Goal: Task Accomplishment & Management: Use online tool/utility

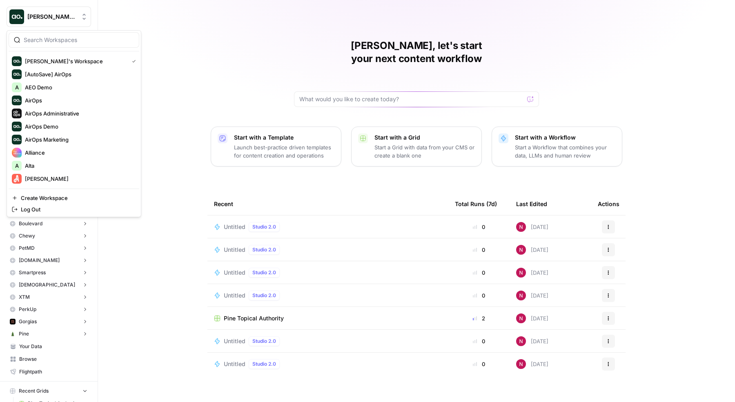
click at [56, 18] on span "[PERSON_NAME]'s Workspace" at bounding box center [51, 17] width 49 height 8
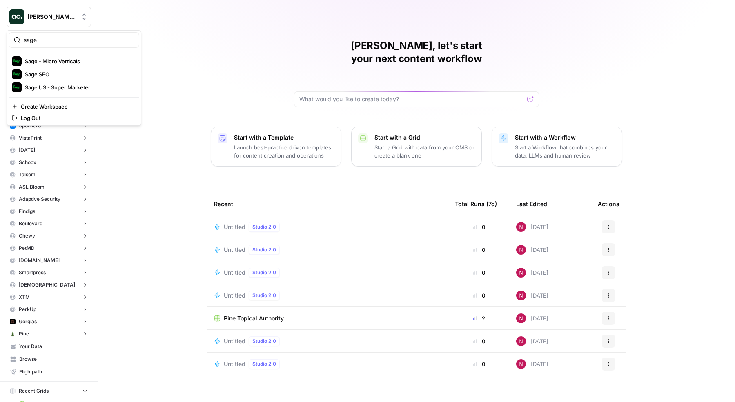
type input "sage"
click at [59, 85] on span "Sage US - Super Marketer" at bounding box center [79, 87] width 108 height 8
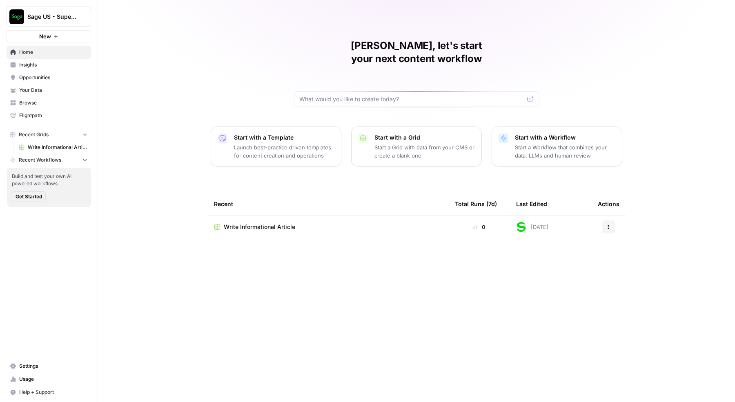
click at [58, 17] on span "Sage US - Super Marketer" at bounding box center [51, 17] width 49 height 8
type input "sage"
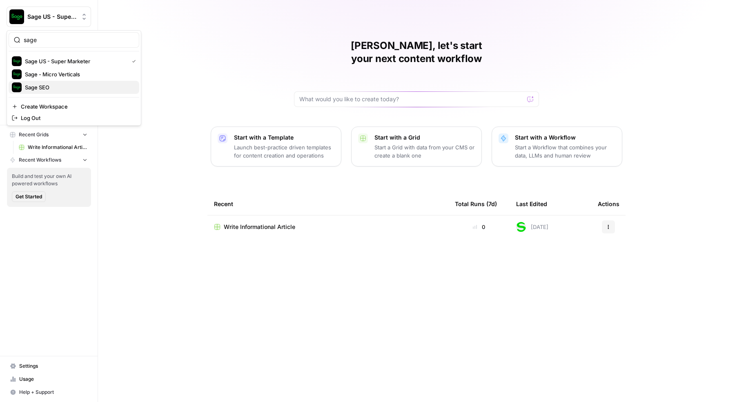
click at [60, 88] on span "Sage SEO" at bounding box center [79, 87] width 108 height 8
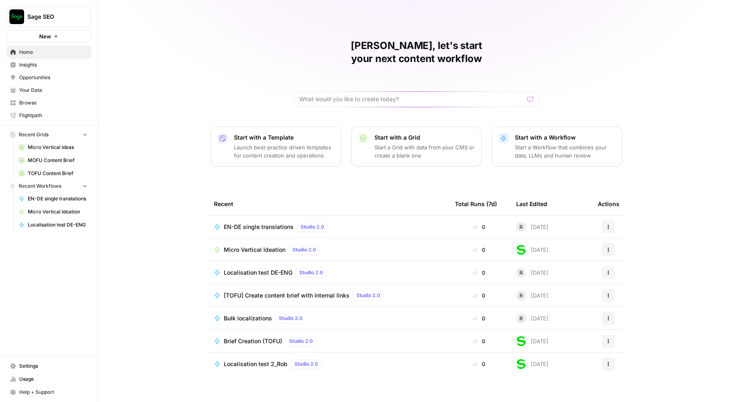
click at [42, 104] on span "Browse" at bounding box center [53, 102] width 68 height 7
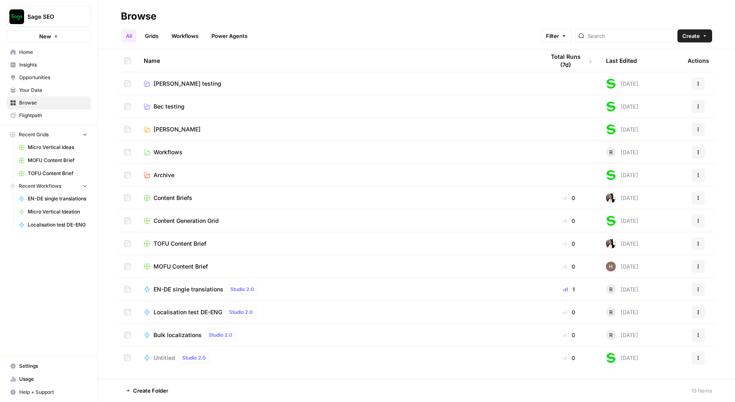
click at [173, 127] on span "Rob Testing" at bounding box center [176, 129] width 47 height 8
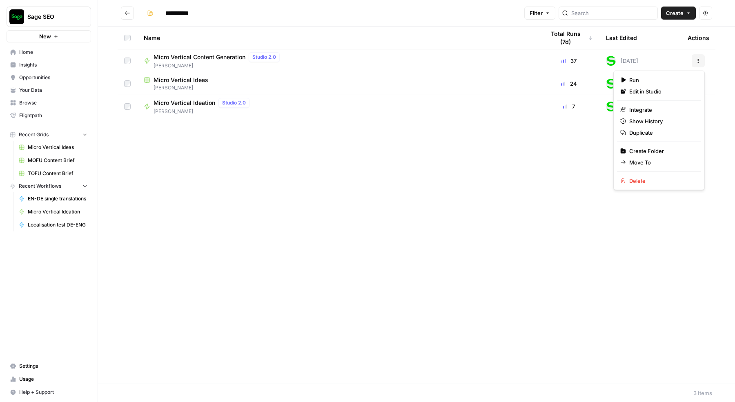
click at [699, 59] on icon "button" at bounding box center [697, 60] width 5 height 5
click at [653, 89] on span "Edit in Studio" at bounding box center [661, 91] width 65 height 8
click at [186, 104] on span "Micro Vertical Ideation" at bounding box center [184, 103] width 62 height 8
type input "**********"
click at [699, 109] on icon "button" at bounding box center [697, 106] width 5 height 5
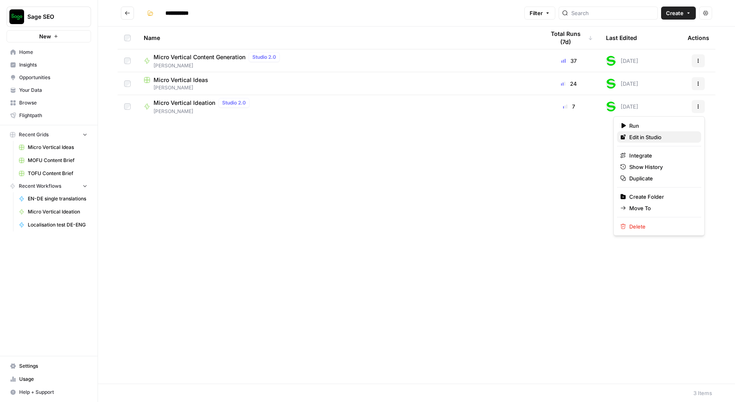
click at [656, 139] on span "Edit in Studio" at bounding box center [661, 137] width 65 height 8
click at [178, 78] on span "Micro Vertical Ideas" at bounding box center [180, 80] width 55 height 8
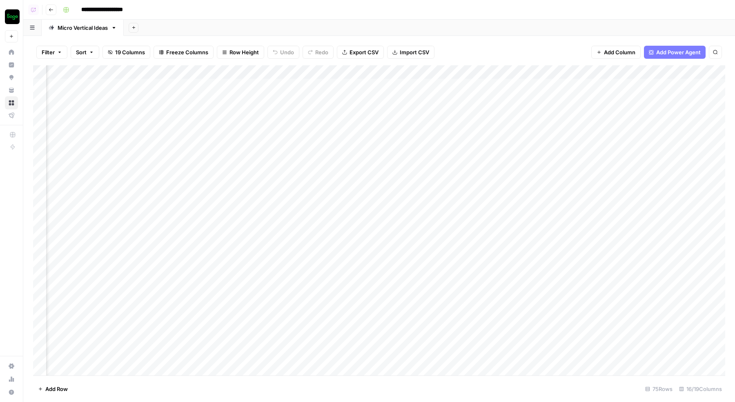
scroll to position [0, 1042]
click at [333, 73] on div "Add Column" at bounding box center [379, 220] width 692 height 311
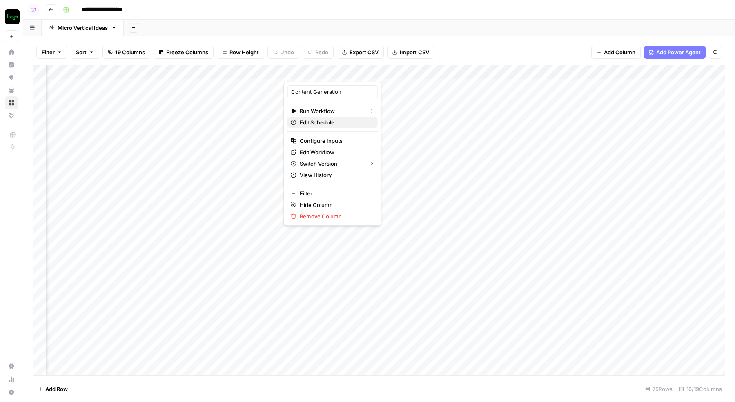
click at [326, 123] on span "Edit Schedule" at bounding box center [335, 122] width 71 height 8
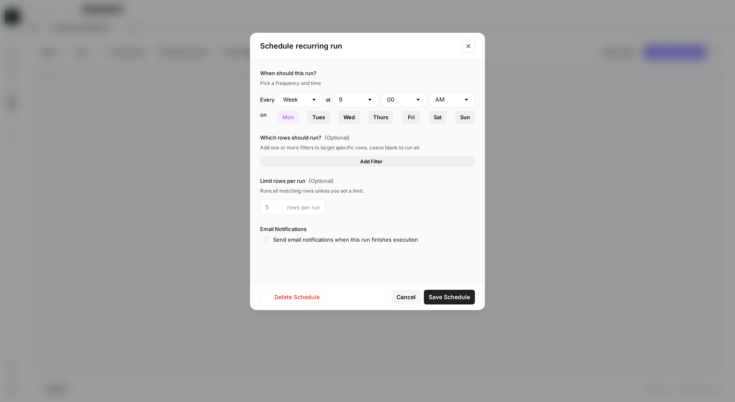
type input "Day"
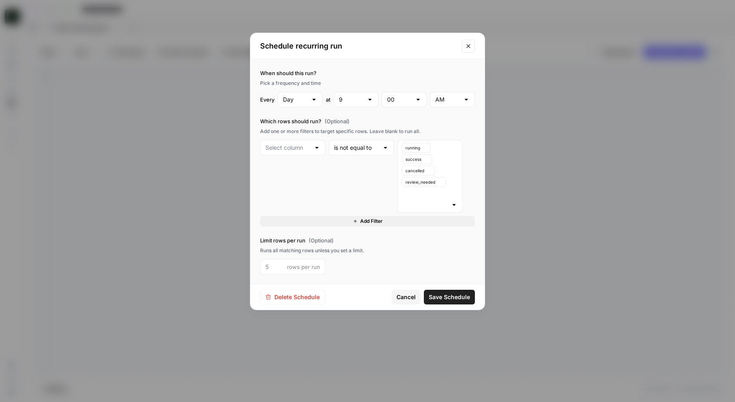
type input "Content Generation"
click at [469, 43] on icon "Close modal" at bounding box center [468, 46] width 7 height 7
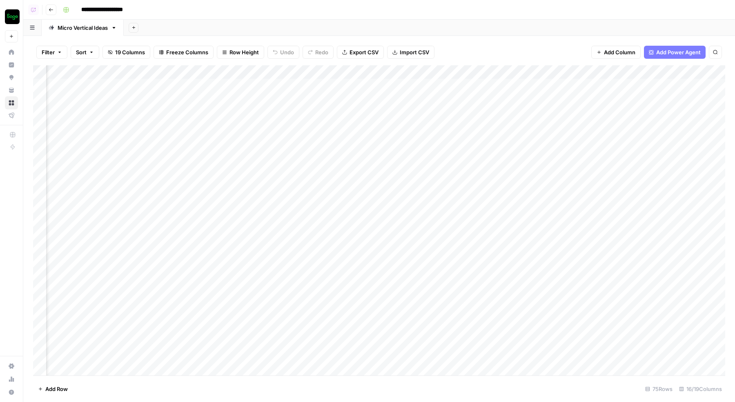
click at [325, 71] on div "Add Column" at bounding box center [379, 220] width 692 height 311
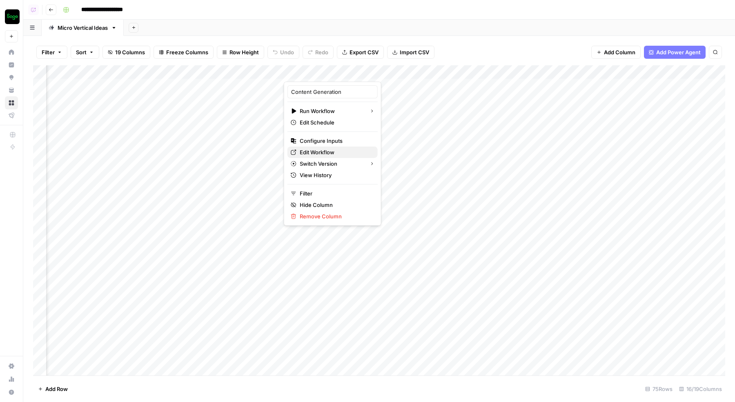
click at [317, 151] on span "Edit Workflow" at bounding box center [335, 152] width 71 height 8
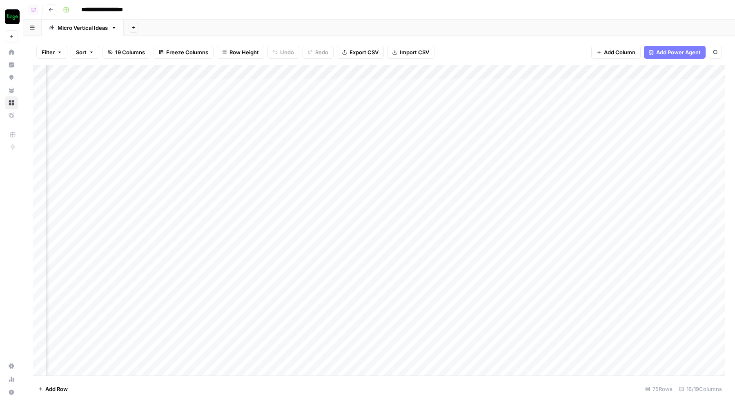
scroll to position [0, 0]
click at [143, 53] on span "19 Columns" at bounding box center [130, 52] width 30 height 8
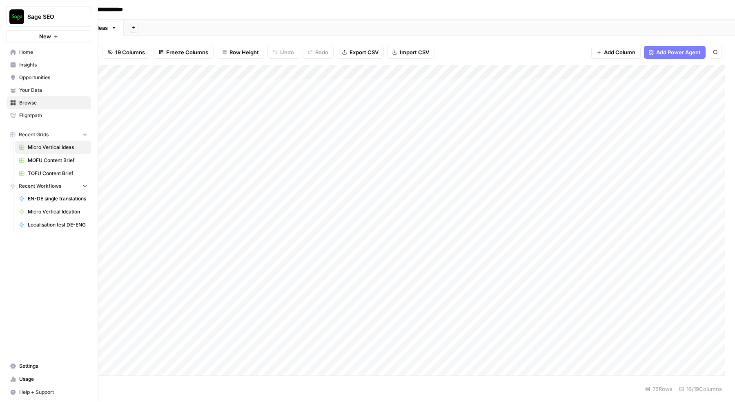
click at [65, 15] on span "Sage SEO" at bounding box center [51, 17] width 49 height 8
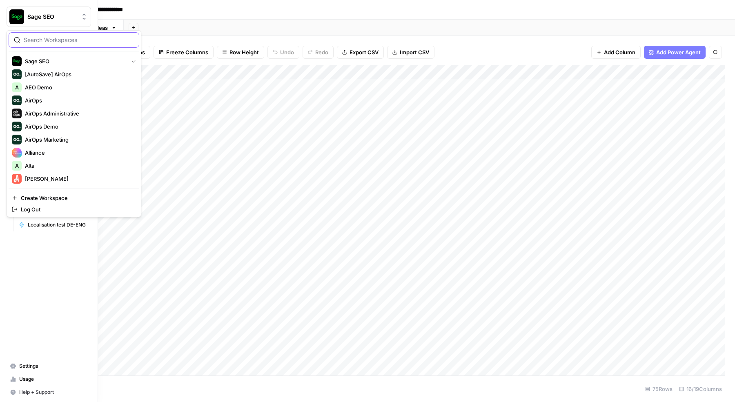
click at [64, 38] on input "search" at bounding box center [79, 40] width 110 height 8
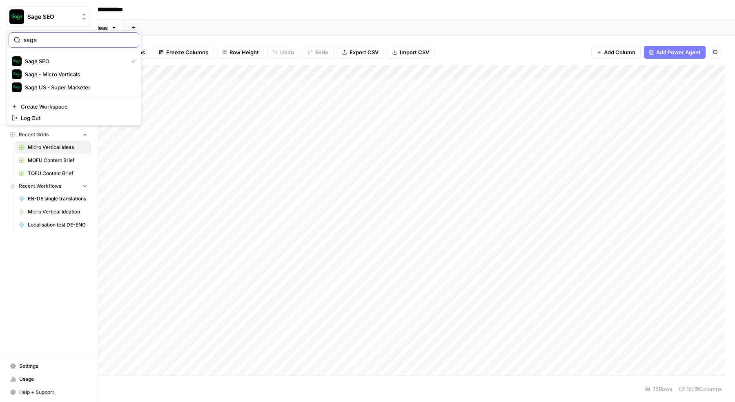
type input "sage"
click at [59, 71] on span "Sage - Micro Verticals" at bounding box center [79, 74] width 108 height 8
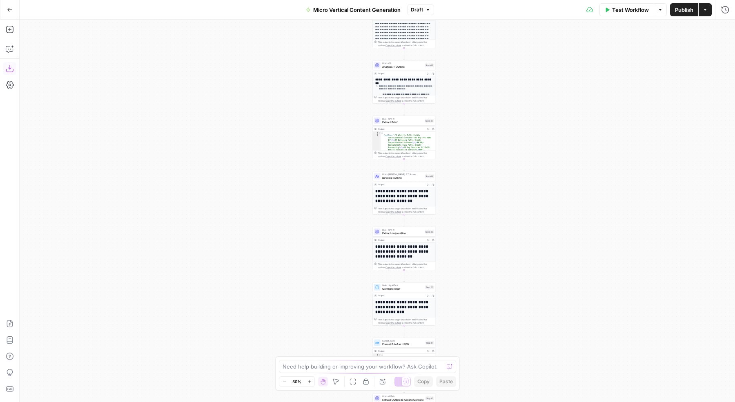
click at [11, 70] on icon "button" at bounding box center [10, 68] width 8 height 8
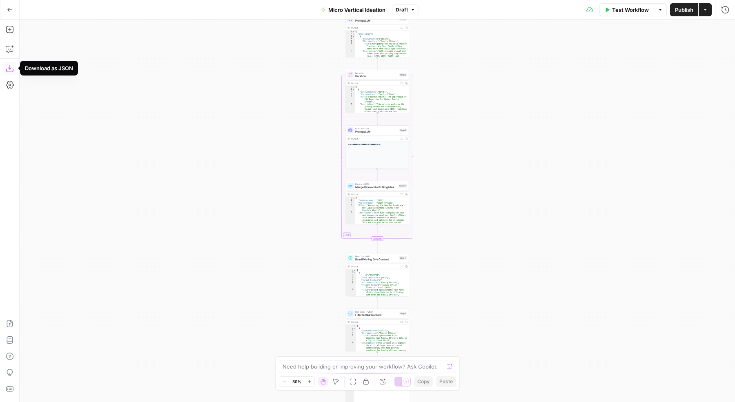
click at [10, 67] on icon "button" at bounding box center [9, 68] width 7 height 7
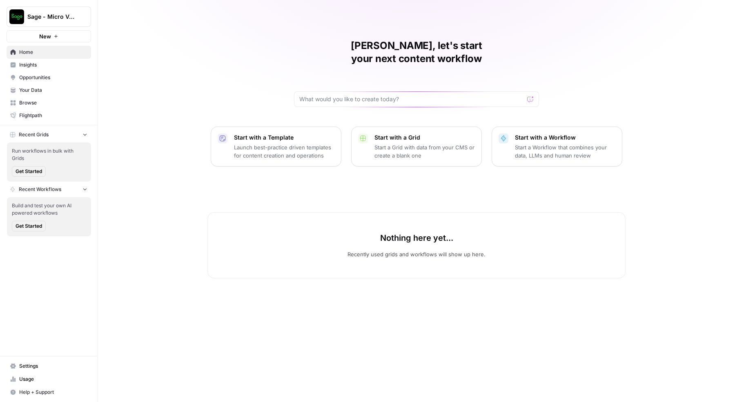
click at [70, 18] on span "Sage - Micro Verticals" at bounding box center [51, 17] width 49 height 8
type input "sage"
click at [215, 84] on div "Nick, let's start your next content workflow Start with a Template Launch best-…" at bounding box center [416, 201] width 637 height 402
click at [54, 15] on span "Sage - Micro Verticals" at bounding box center [51, 17] width 49 height 8
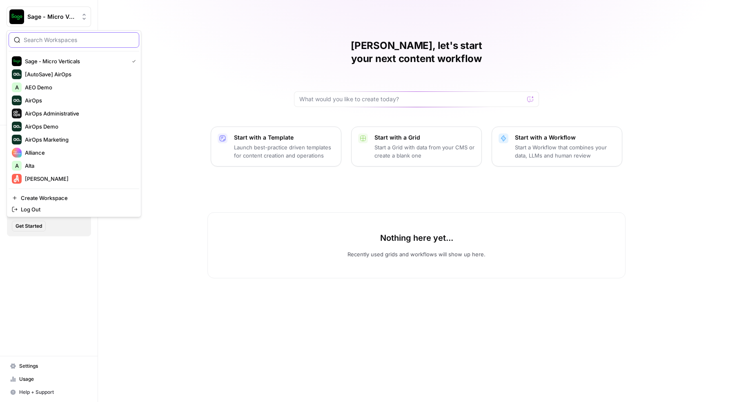
click at [64, 40] on input "search" at bounding box center [79, 40] width 110 height 8
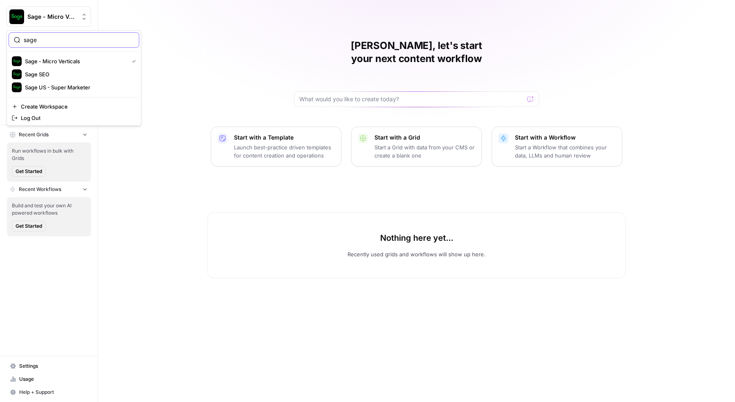
type input "sage"
click at [73, 84] on span "Sage US - Super Marketer" at bounding box center [79, 87] width 108 height 8
click at [70, 19] on span "Sage - Micro Verticals" at bounding box center [51, 17] width 49 height 8
type input "sage"
click at [63, 84] on span "Sage US - Super Marketer" at bounding box center [79, 87] width 108 height 8
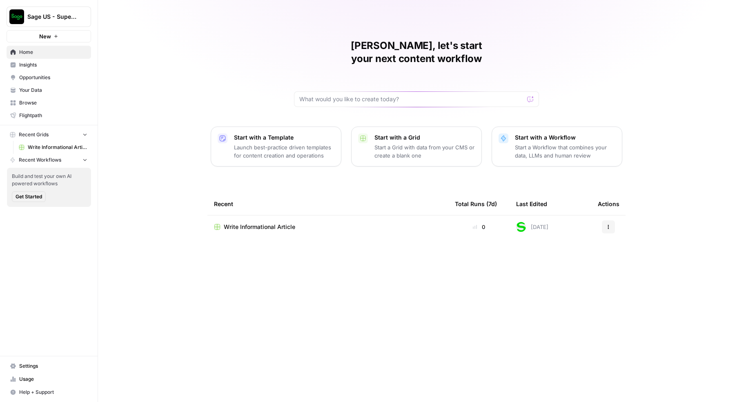
click at [47, 105] on span "Browse" at bounding box center [53, 102] width 68 height 7
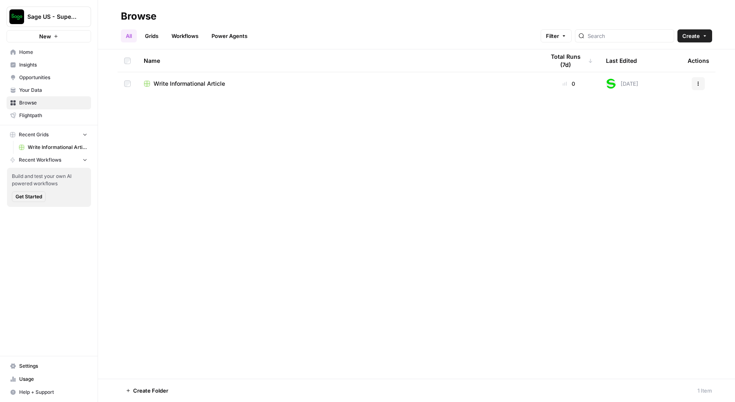
click at [705, 35] on icon "button" at bounding box center [704, 35] width 5 height 5
click at [670, 52] on span "Folder" at bounding box center [679, 55] width 46 height 8
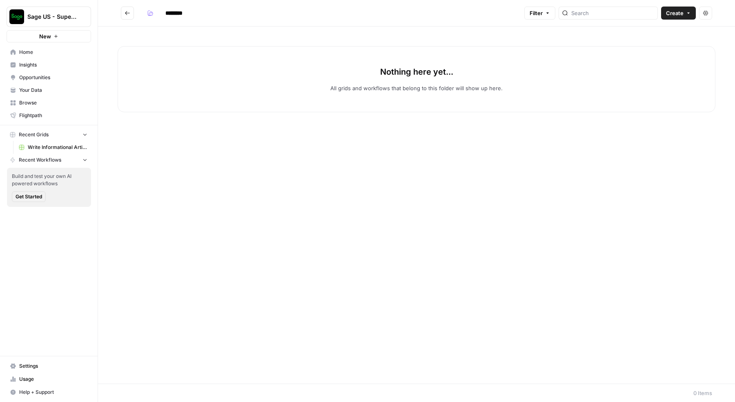
click at [186, 14] on input "********" at bounding box center [185, 13] width 46 height 13
click at [180, 14] on input "********" at bounding box center [185, 13] width 46 height 13
type input "**********"
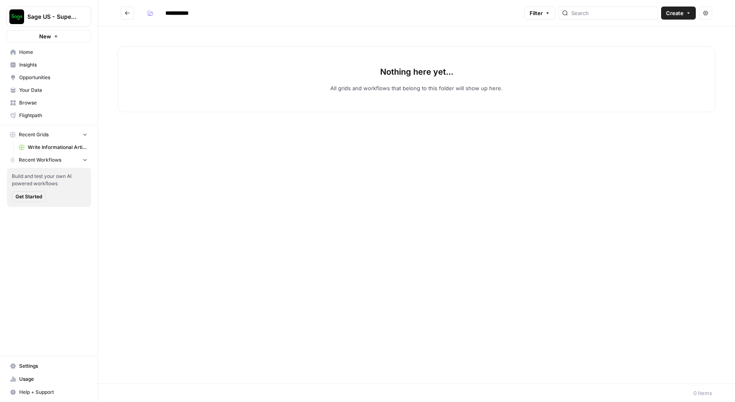
click at [216, 106] on div "Nothing here yet... All grids and workflows that belong to this folder will sho…" at bounding box center [417, 79] width 598 height 66
click at [687, 11] on icon "button" at bounding box center [688, 13] width 5 height 5
click at [657, 42] on span "Workflow" at bounding box center [663, 44] width 46 height 8
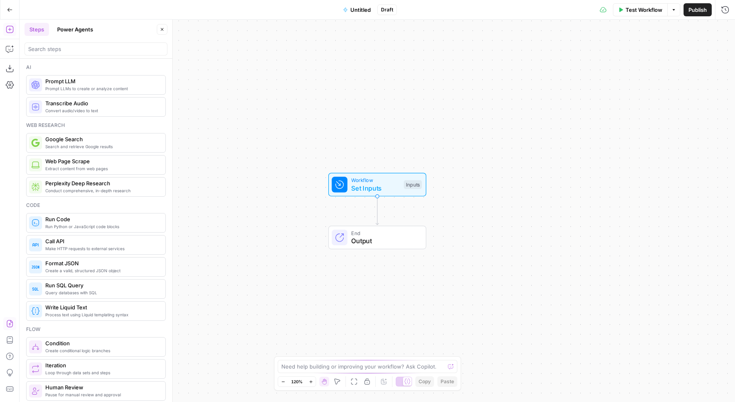
click at [12, 323] on icon "button" at bounding box center [10, 323] width 6 height 7
click at [337, 102] on span "Import" at bounding box center [338, 104] width 19 height 8
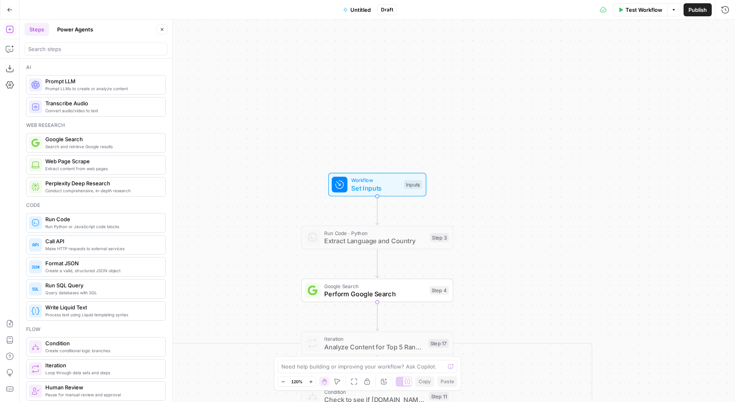
click at [360, 9] on span "Untitled" at bounding box center [360, 10] width 20 height 8
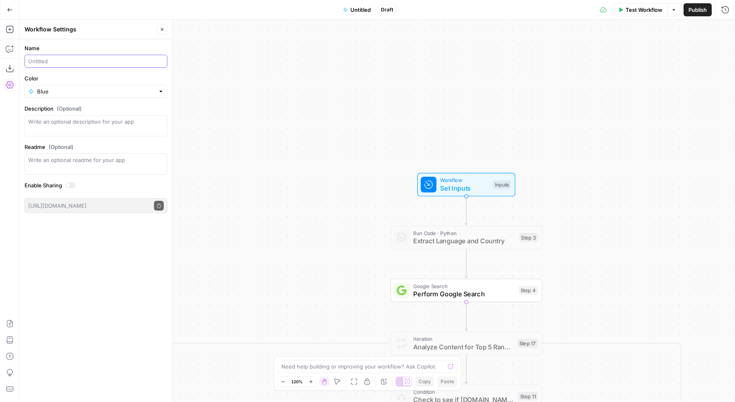
click at [66, 60] on input "Name" at bounding box center [96, 61] width 136 height 8
paste input "Micro Vertical Content Generation"
type input "Micro Vertical Content Generation"
click at [73, 91] on input "Color" at bounding box center [96, 91] width 118 height 8
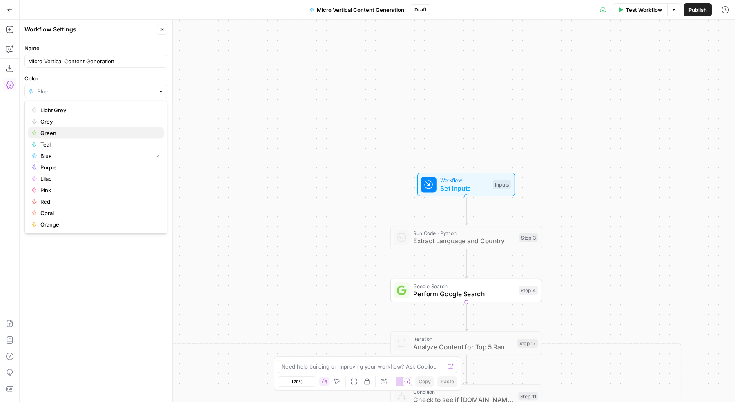
click at [62, 131] on span "Green" at bounding box center [98, 133] width 117 height 8
type input "Green"
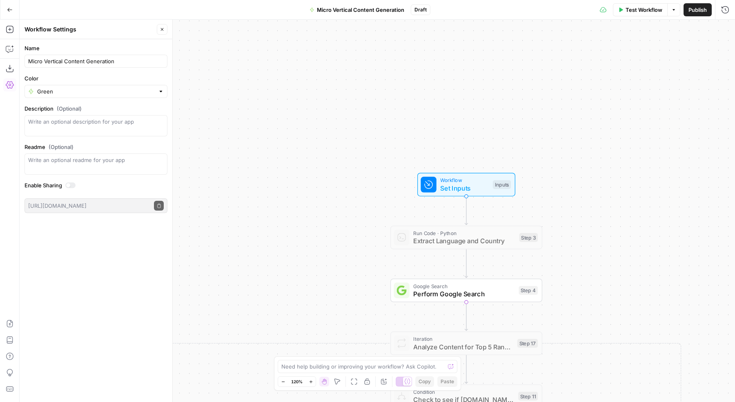
click at [327, 73] on div "true true true false false false Workflow Set Inputs Inputs Run Code · Python E…" at bounding box center [377, 211] width 715 height 382
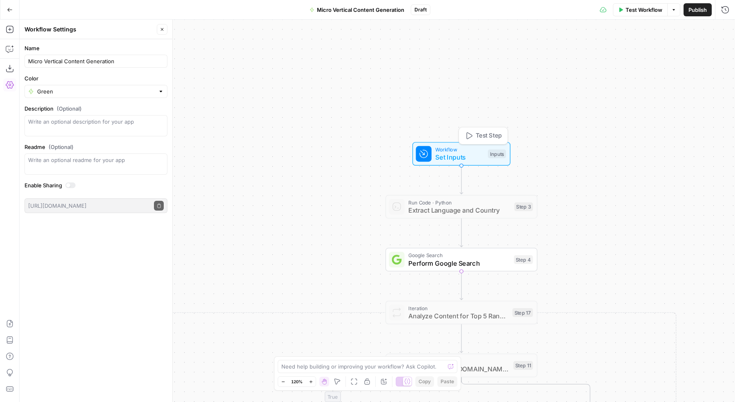
click at [461, 149] on span "Workflow" at bounding box center [459, 150] width 49 height 8
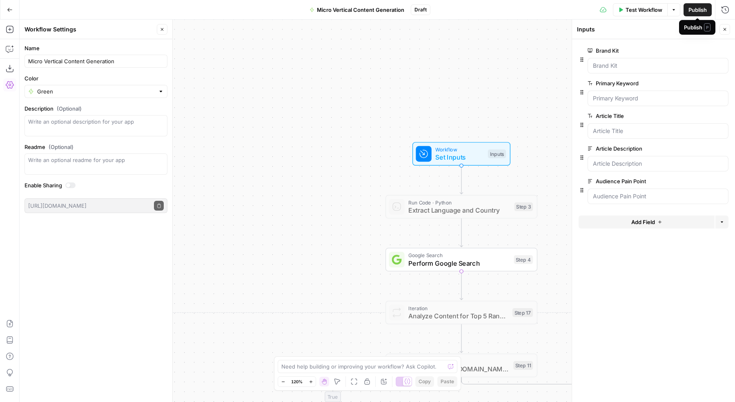
click at [691, 9] on span "Publish" at bounding box center [697, 10] width 18 height 8
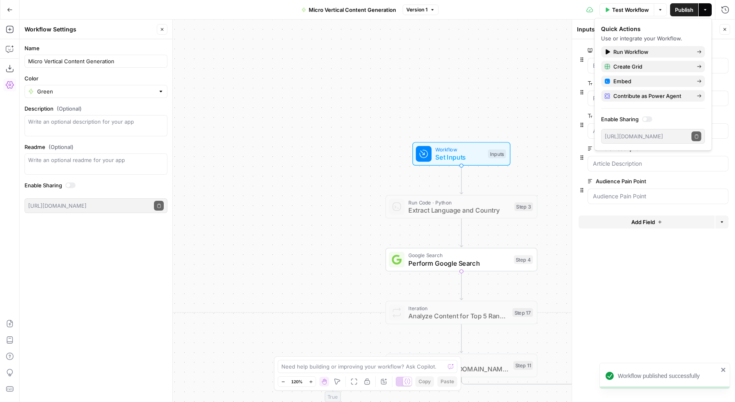
click at [465, 100] on div "true true true false false false Workflow Set Inputs Inputs Run Code · Python E…" at bounding box center [377, 211] width 715 height 382
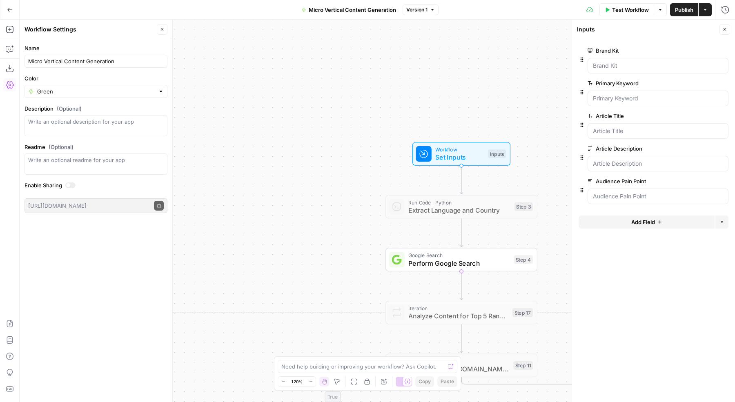
click at [9, 9] on icon "button" at bounding box center [9, 10] width 5 height 4
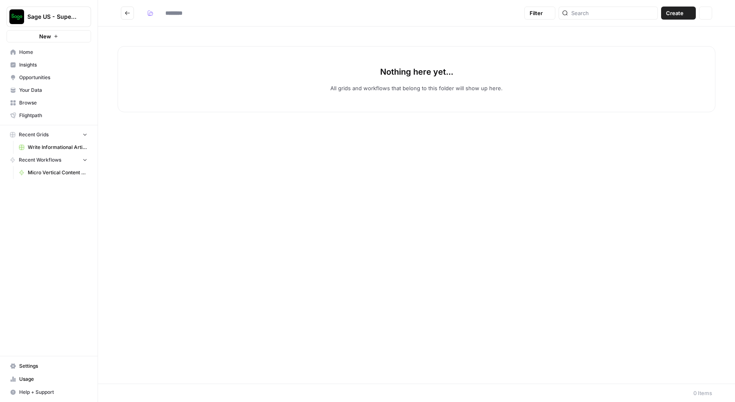
type input "**********"
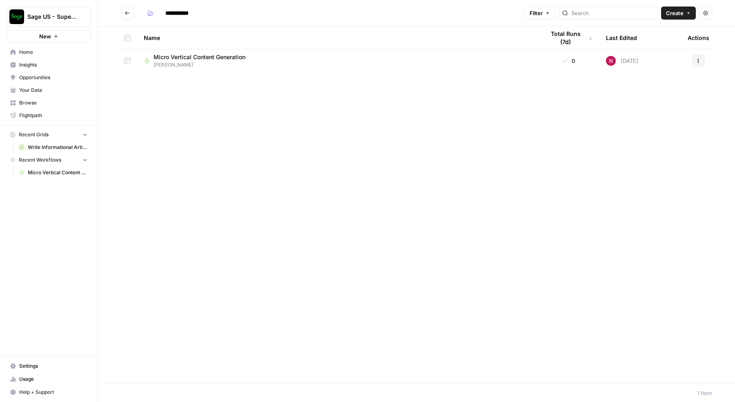
click at [680, 18] on button "Create" at bounding box center [678, 13] width 35 height 13
click at [661, 44] on span "Workflow" at bounding box center [663, 44] width 46 height 8
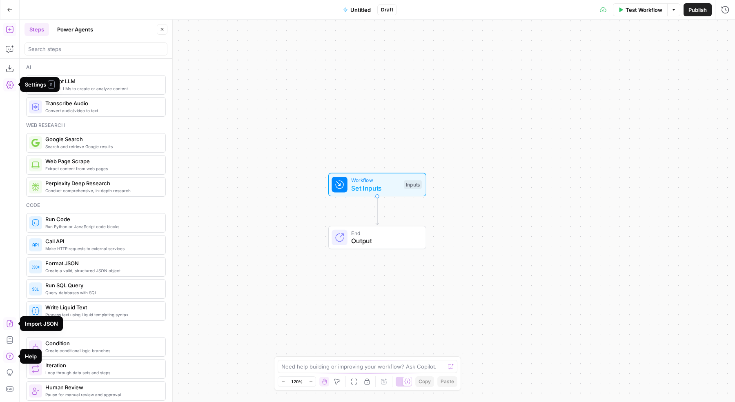
click at [7, 322] on icon "button" at bounding box center [10, 323] width 6 height 7
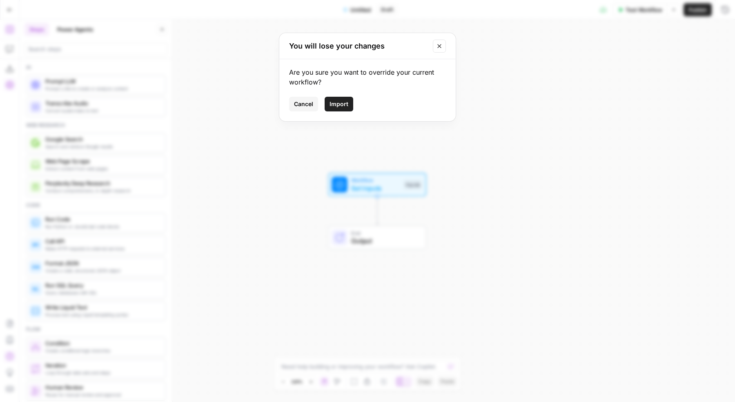
click at [337, 102] on span "Import" at bounding box center [338, 104] width 19 height 8
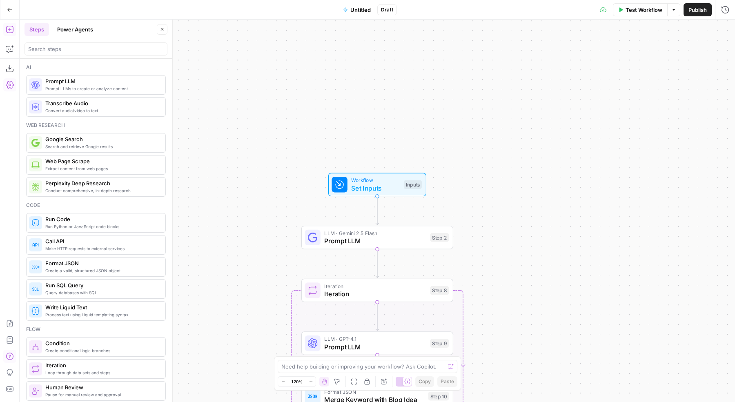
click at [362, 7] on span "Untitled" at bounding box center [360, 10] width 20 height 8
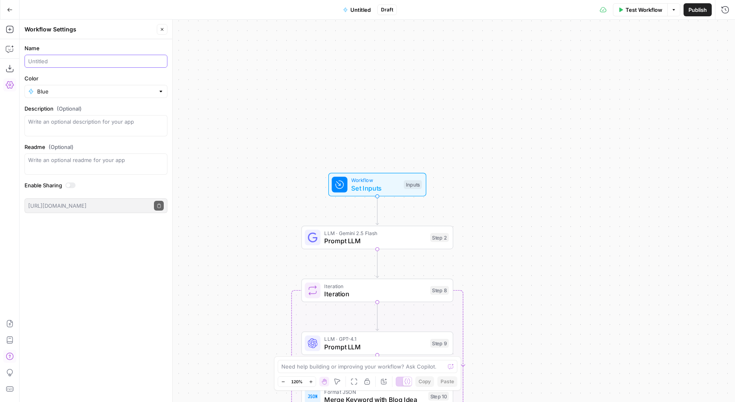
click at [100, 59] on input "Name" at bounding box center [96, 61] width 136 height 8
paste input "Micro Vertical Ideation"
type input "Micro Vertical Ideation"
click at [81, 96] on div "Blue" at bounding box center [95, 91] width 143 height 13
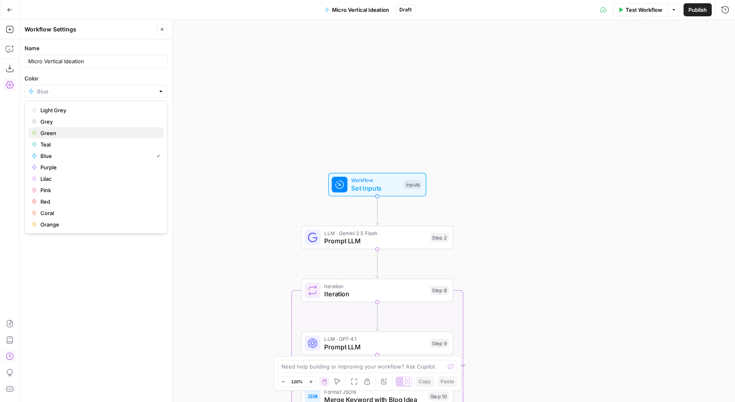
click at [63, 136] on span "Green" at bounding box center [98, 133] width 117 height 8
type input "Green"
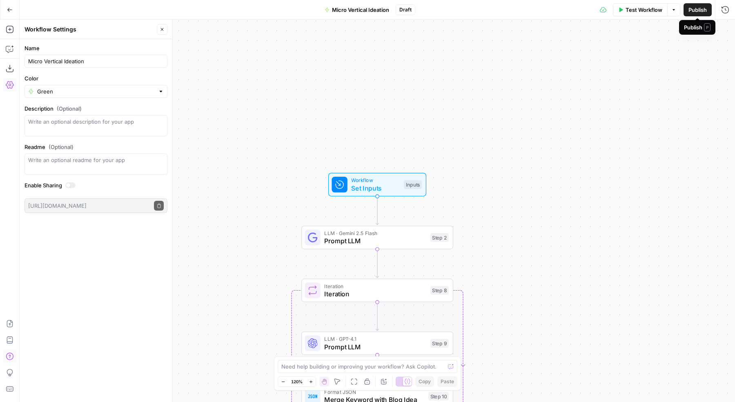
click at [704, 11] on span "Publish" at bounding box center [697, 10] width 18 height 8
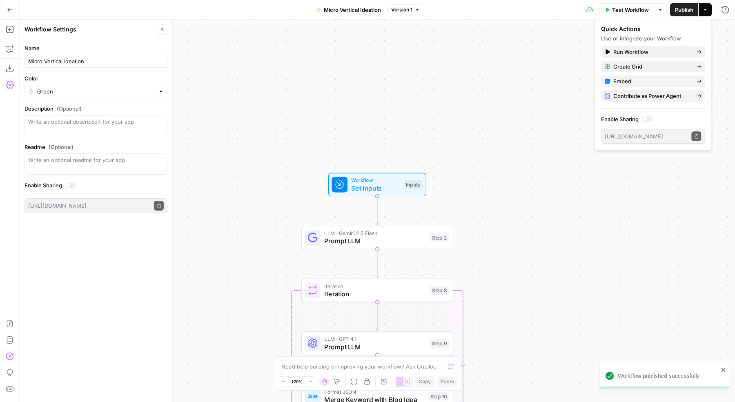
click at [9, 9] on icon "button" at bounding box center [10, 10] width 6 height 6
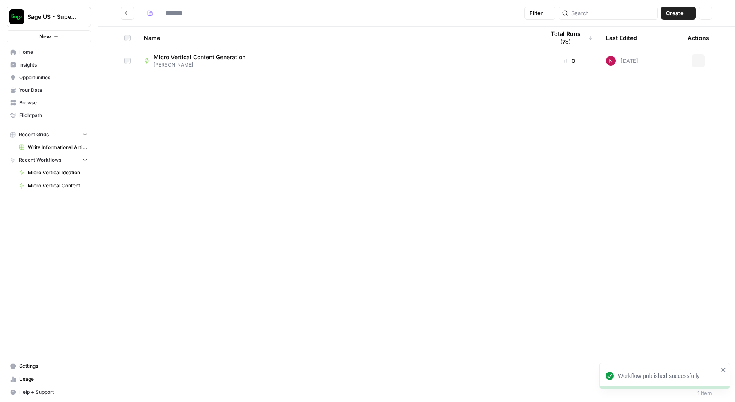
type input "**********"
click at [75, 13] on span "Sage US - Super Marketer" at bounding box center [51, 17] width 49 height 8
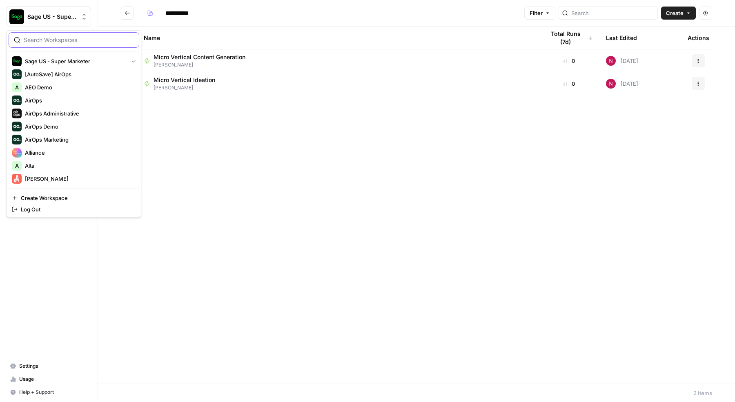
click at [68, 40] on input "search" at bounding box center [79, 40] width 110 height 8
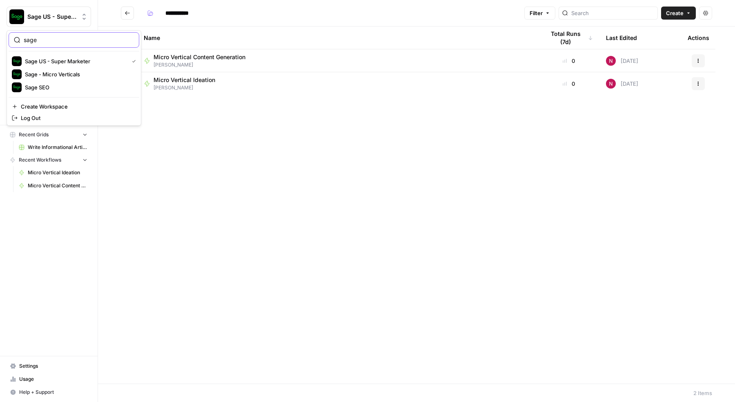
type input "sage"
click at [62, 87] on span "Sage SEO" at bounding box center [79, 87] width 108 height 8
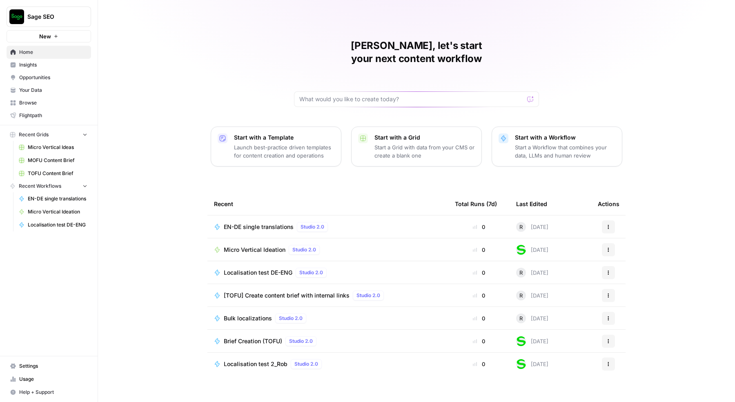
click at [63, 99] on span "Browse" at bounding box center [53, 102] width 68 height 7
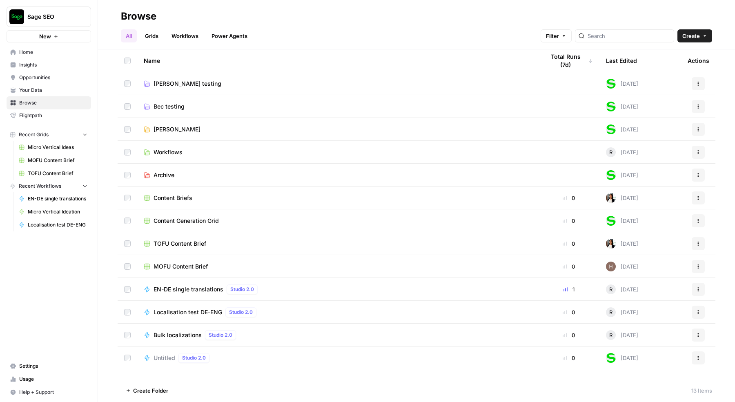
click at [164, 132] on span "[PERSON_NAME]" at bounding box center [176, 129] width 47 height 8
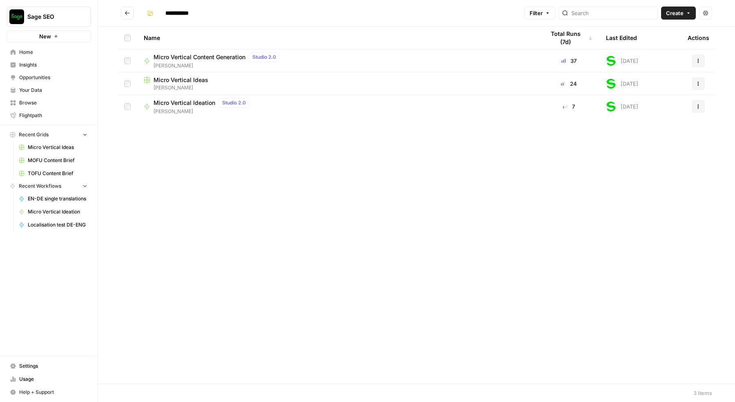
click at [179, 57] on span "Micro Vertical Content Generation" at bounding box center [199, 57] width 92 height 8
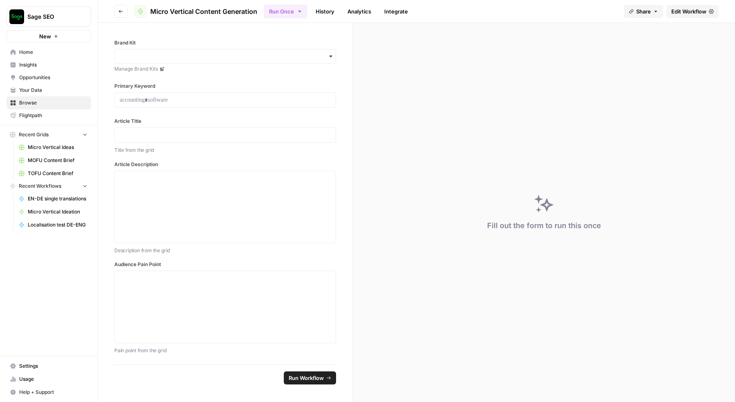
click at [683, 8] on span "Edit Workflow" at bounding box center [688, 11] width 35 height 8
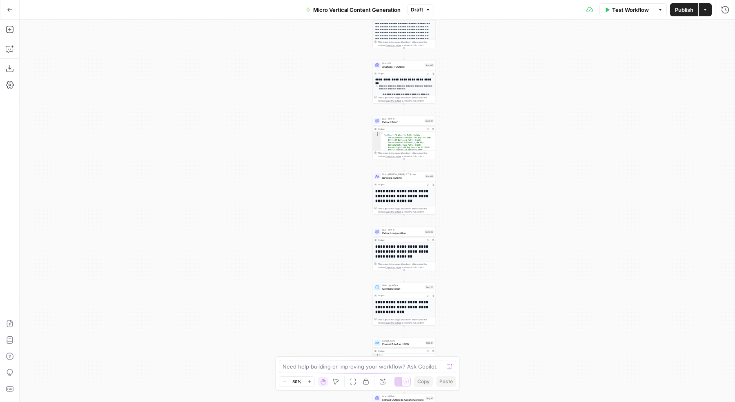
click at [344, 9] on span "Micro Vertical Content Generation" at bounding box center [356, 10] width 87 height 8
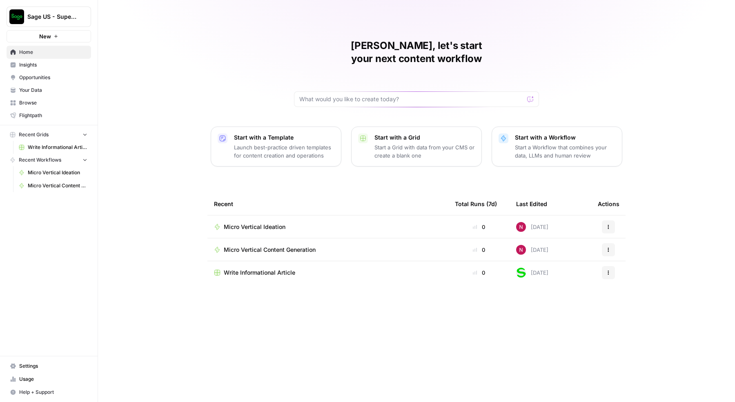
click at [59, 104] on span "Browse" at bounding box center [53, 102] width 68 height 7
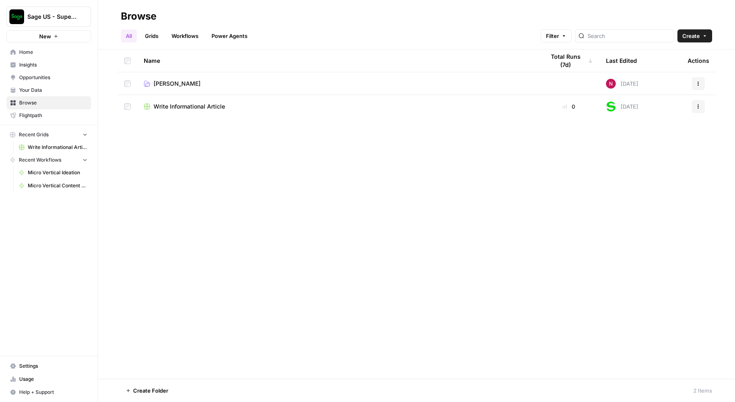
click at [216, 105] on span "Write Informational Article" at bounding box center [188, 106] width 71 height 8
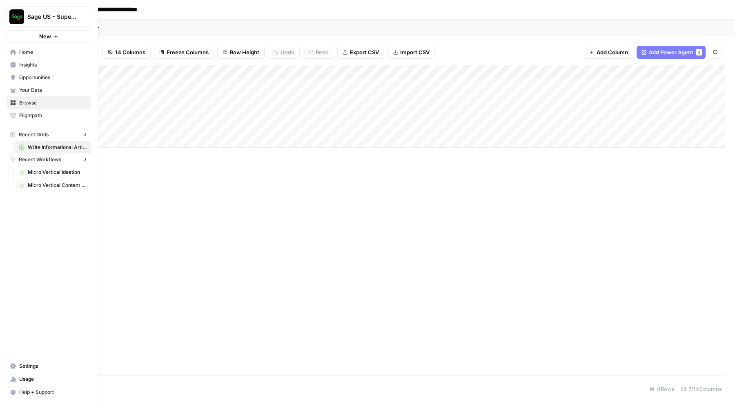
click at [12, 53] on icon at bounding box center [13, 51] width 5 height 5
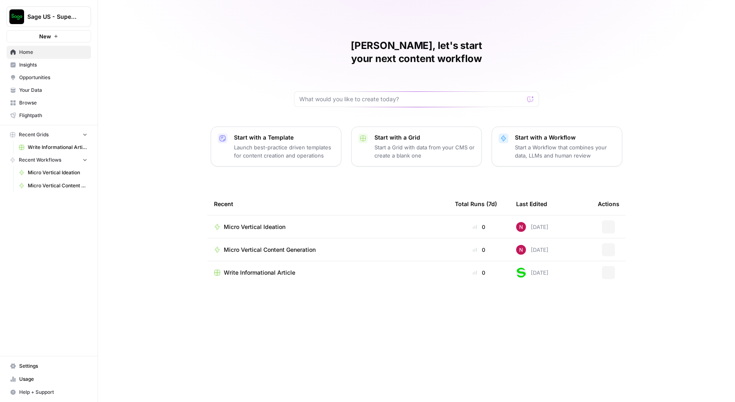
click at [58, 14] on span "Sage US - Super Marketer" at bounding box center [51, 17] width 49 height 8
type input "x"
type input "sage"
click at [82, 74] on span "Sage - Micro Verticals" at bounding box center [79, 74] width 108 height 8
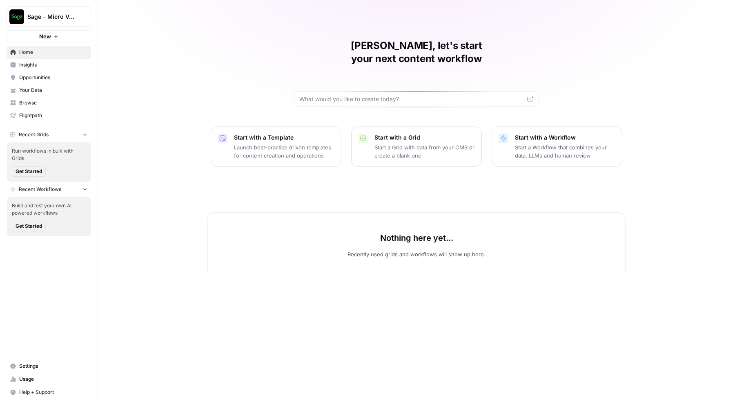
click at [48, 100] on span "Browse" at bounding box center [53, 102] width 68 height 7
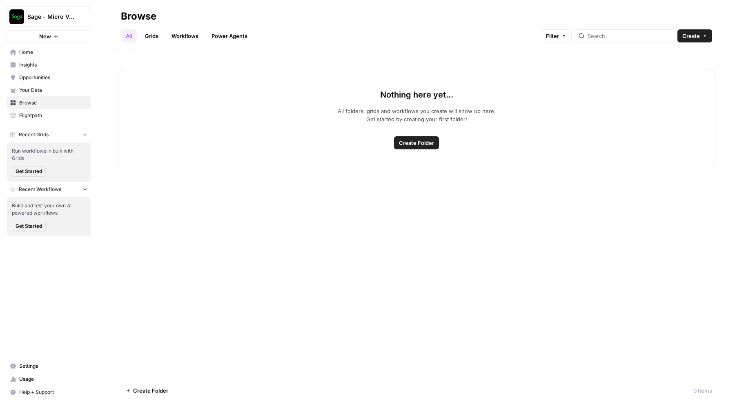
click at [410, 144] on span "Create Folder" at bounding box center [416, 143] width 35 height 8
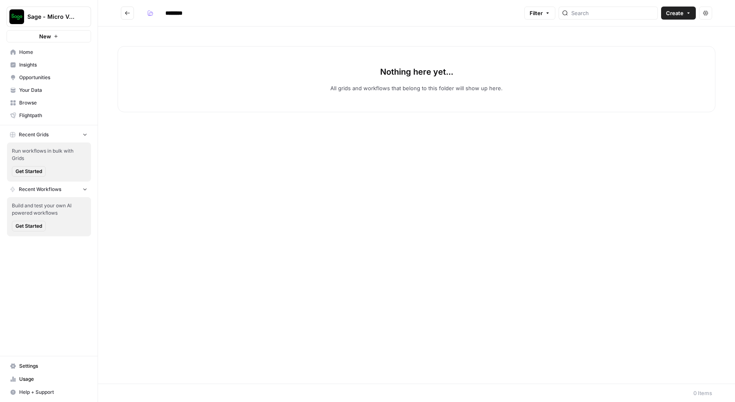
click at [173, 15] on input "********" at bounding box center [185, 13] width 46 height 13
click at [177, 14] on input "********" at bounding box center [185, 13] width 46 height 13
type input "**********"
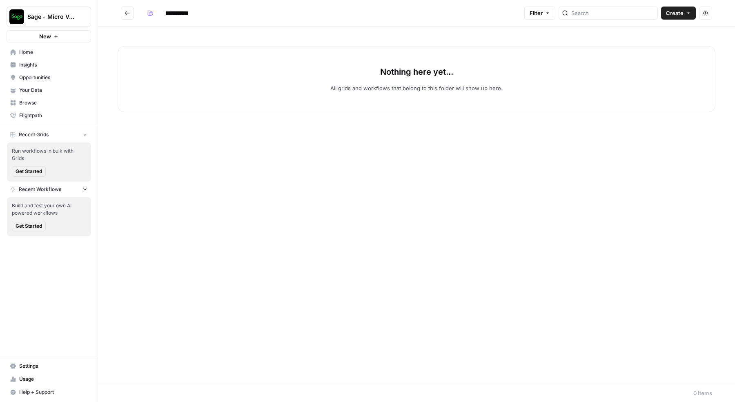
click at [162, 148] on div "Nothing here yet... All grids and workflows that belong to this folder will sho…" at bounding box center [416, 205] width 637 height 357
click at [682, 11] on span "Create" at bounding box center [675, 13] width 18 height 8
click at [657, 43] on span "Workflow" at bounding box center [663, 44] width 46 height 8
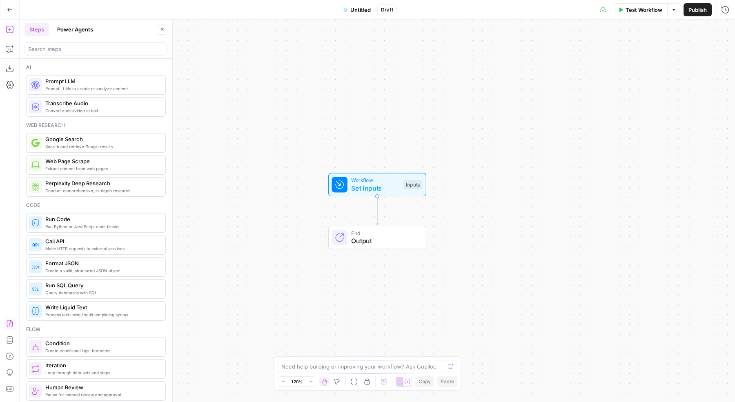
click at [9, 321] on icon "button" at bounding box center [10, 324] width 8 height 8
click at [341, 102] on span "Import" at bounding box center [338, 104] width 19 height 8
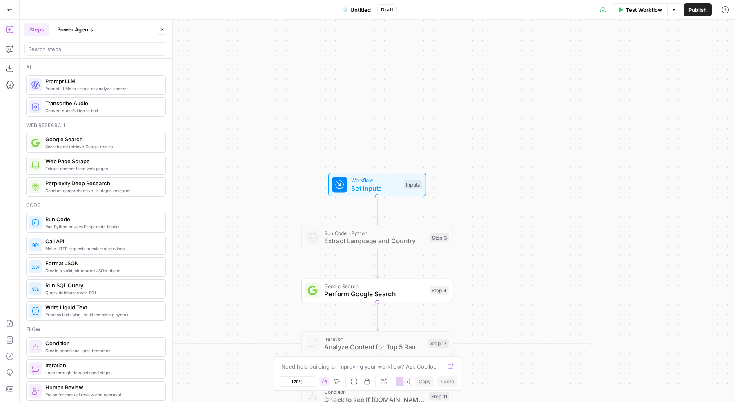
click at [359, 9] on span "Untitled" at bounding box center [360, 10] width 20 height 8
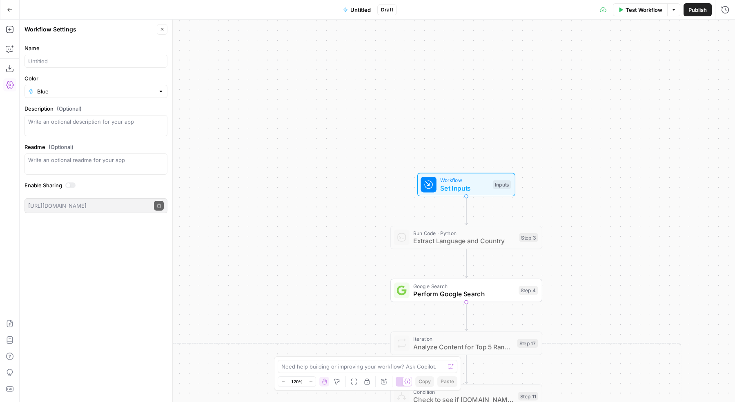
click at [90, 55] on div at bounding box center [95, 61] width 143 height 13
paste input "Micro Vertical Content Generation"
type input "Micro Vertical Content Generation"
click at [85, 91] on input "Color" at bounding box center [96, 91] width 118 height 8
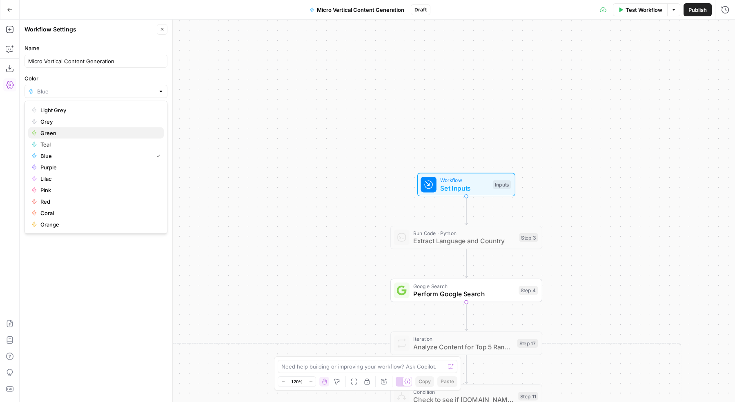
click at [64, 130] on span "Green" at bounding box center [98, 133] width 117 height 8
type input "Green"
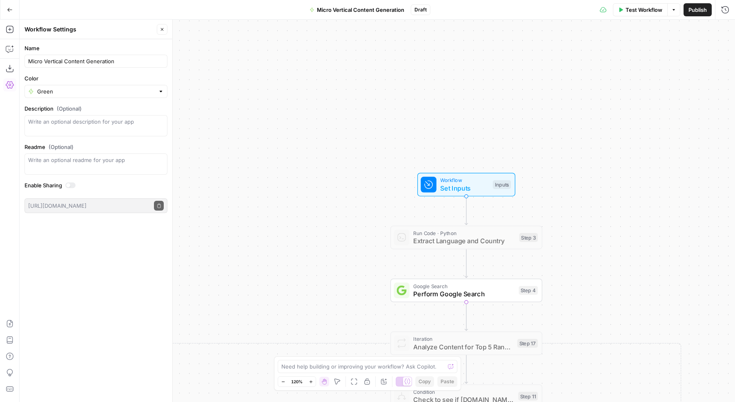
click at [696, 6] on span "Publish" at bounding box center [697, 10] width 18 height 8
click at [10, 8] on icon "button" at bounding box center [10, 10] width 6 height 6
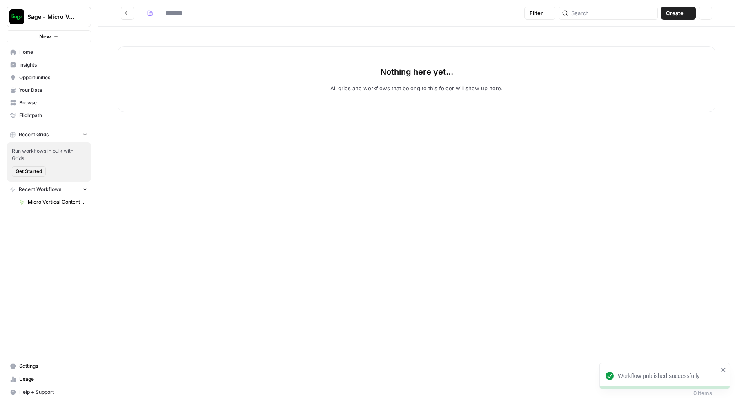
type input "**********"
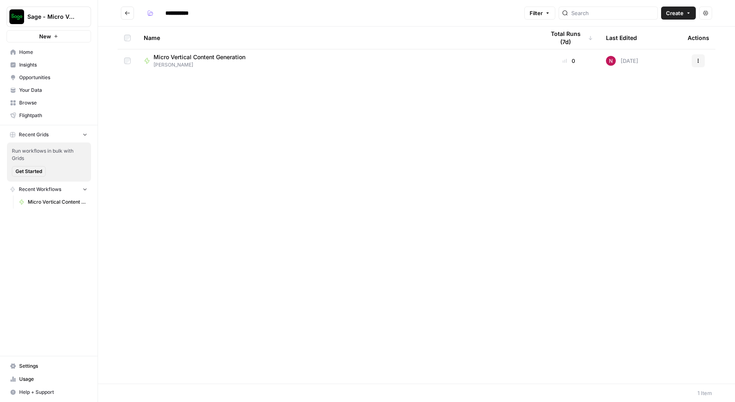
click at [678, 16] on span "Create" at bounding box center [675, 13] width 18 height 8
click at [655, 41] on span "Workflow" at bounding box center [663, 44] width 46 height 8
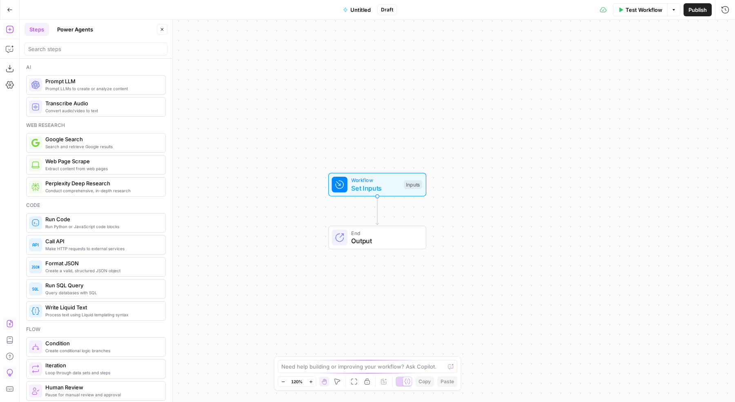
click at [9, 323] on icon "button" at bounding box center [10, 323] width 6 height 7
click at [342, 106] on span "Import" at bounding box center [338, 104] width 19 height 8
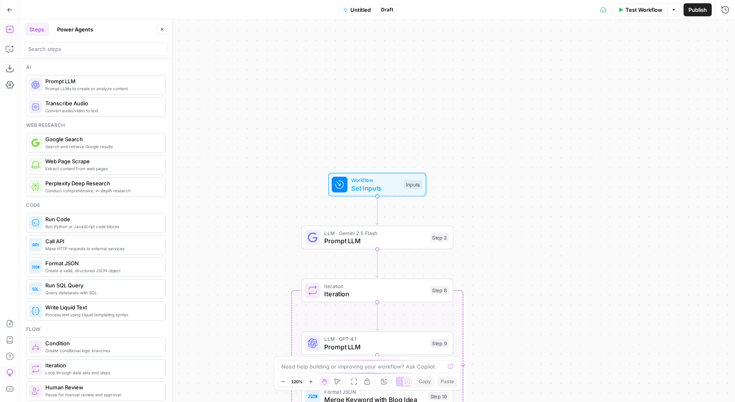
click at [358, 9] on span "Untitled" at bounding box center [360, 10] width 20 height 8
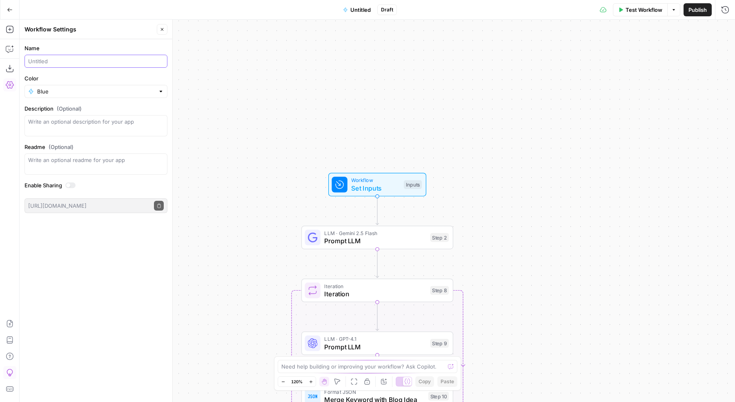
click at [107, 62] on input "Name" at bounding box center [96, 61] width 136 height 8
paste input "Micro Vertical Ideation"
type input "Micro Vertical Ideation"
click at [91, 100] on form "Name Micro Vertical Ideation Color Blue Description (Optional) Readme (Optional…" at bounding box center [96, 128] width 153 height 179
click at [92, 94] on input "Color" at bounding box center [96, 91] width 118 height 8
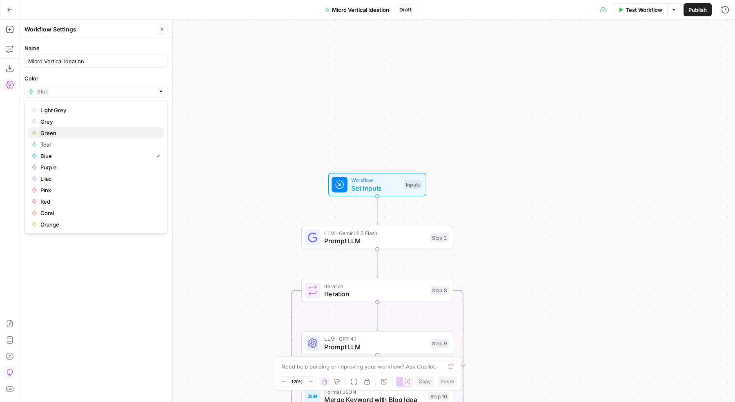
click at [69, 133] on span "Green" at bounding box center [98, 133] width 117 height 8
type input "Green"
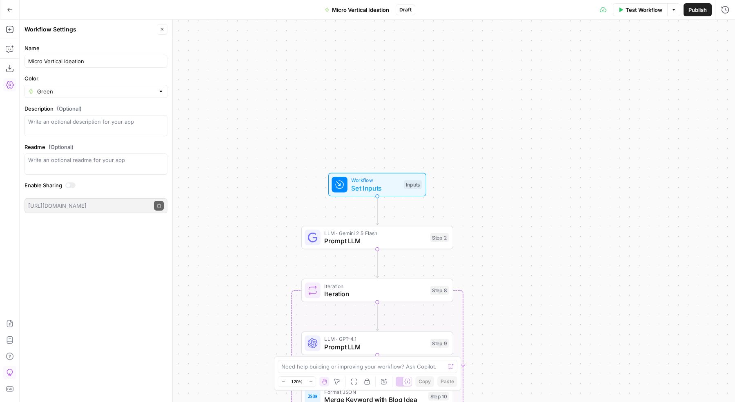
click at [517, 57] on div "Workflow Set Inputs Inputs LLM · Gemini 2.5 Flash Prompt LLM Step 2 Loop Iterat…" at bounding box center [377, 211] width 715 height 382
click at [702, 10] on span "Publish" at bounding box center [697, 10] width 18 height 8
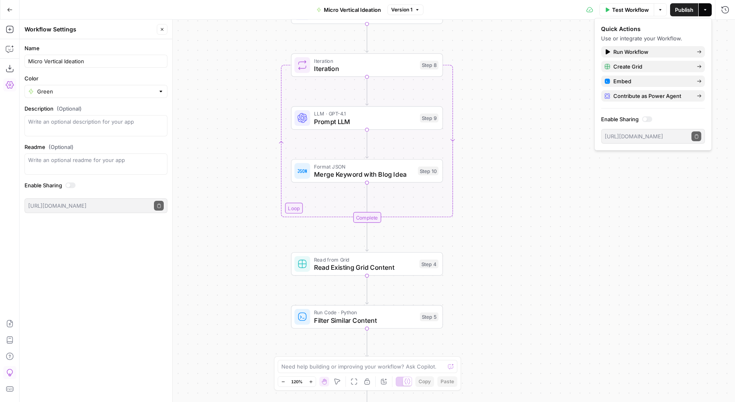
click at [10, 7] on icon "button" at bounding box center [10, 10] width 6 height 6
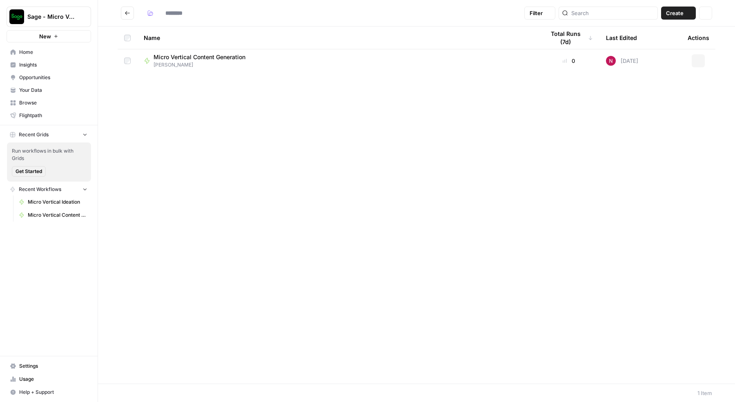
type input "**********"
click at [201, 55] on span "Micro Vertical Content Generation" at bounding box center [199, 57] width 92 height 8
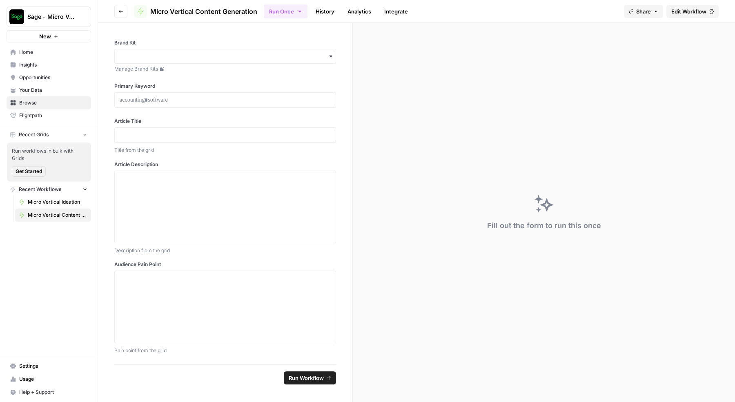
click at [687, 9] on span "Edit Workflow" at bounding box center [688, 11] width 35 height 8
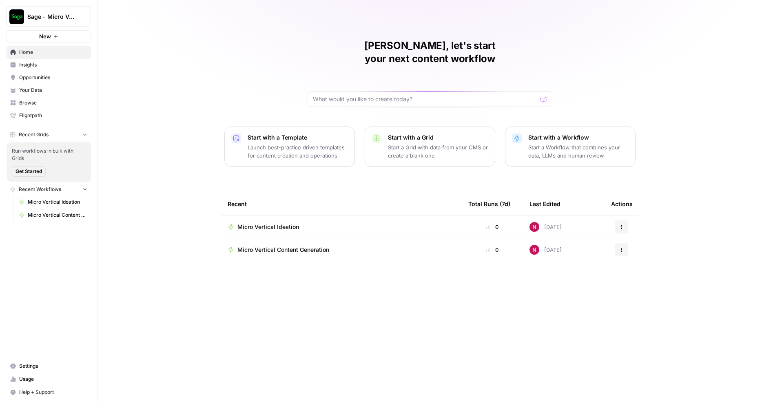
click at [67, 18] on span "Sage - Micro Verticals" at bounding box center [51, 17] width 49 height 8
type input "neighbor"
click at [65, 61] on span "Neighbor" at bounding box center [79, 61] width 108 height 8
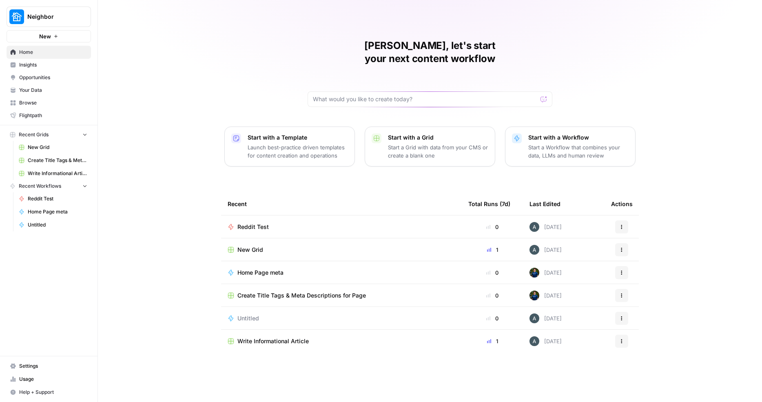
click at [117, 69] on div "[PERSON_NAME], let's start your next content workflow Start with a Template Lau…" at bounding box center [430, 201] width 664 height 402
click at [58, 67] on span "Insights" at bounding box center [53, 64] width 68 height 7
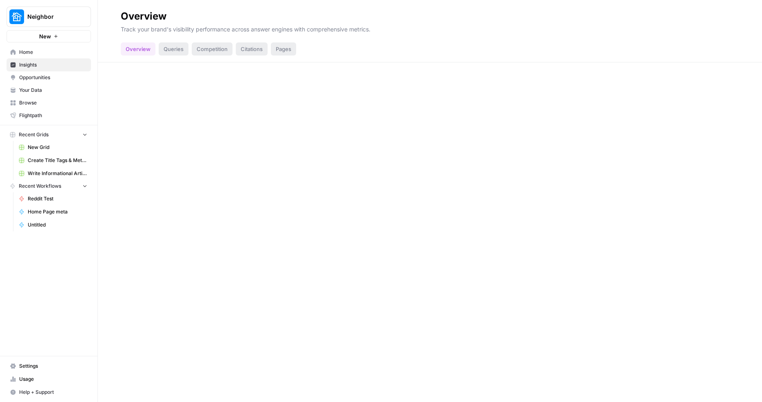
click at [58, 52] on span "Home" at bounding box center [53, 52] width 68 height 7
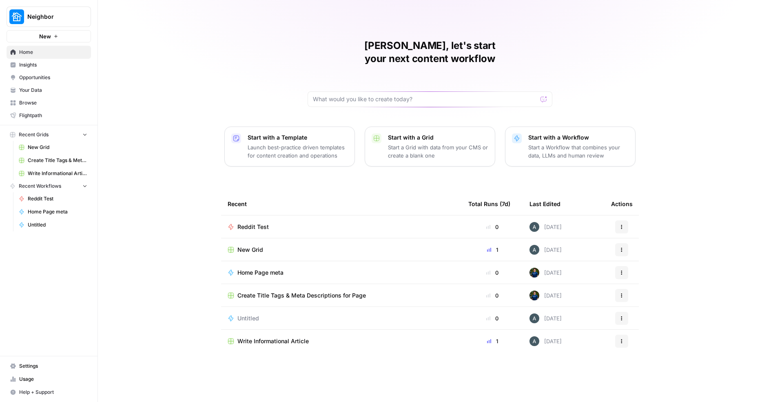
click at [58, 64] on span "Insights" at bounding box center [53, 64] width 68 height 7
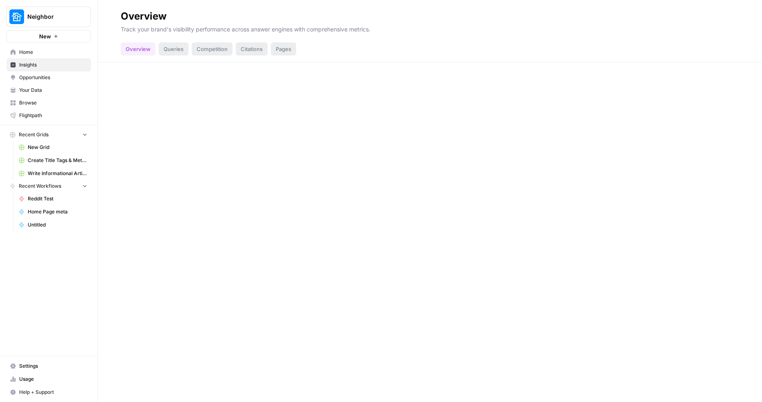
click at [56, 78] on span "Opportunities" at bounding box center [53, 77] width 68 height 7
drag, startPoint x: 56, startPoint y: 12, endPoint x: 60, endPoint y: 8, distance: 5.8
click at [56, 13] on span "Neighbor" at bounding box center [51, 17] width 49 height 8
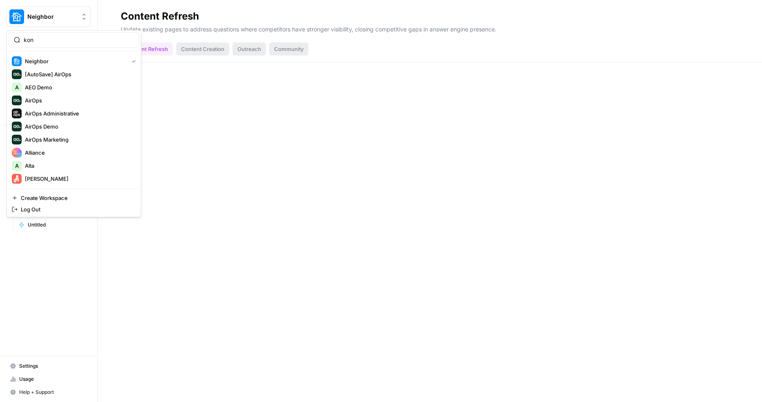
type input "kong"
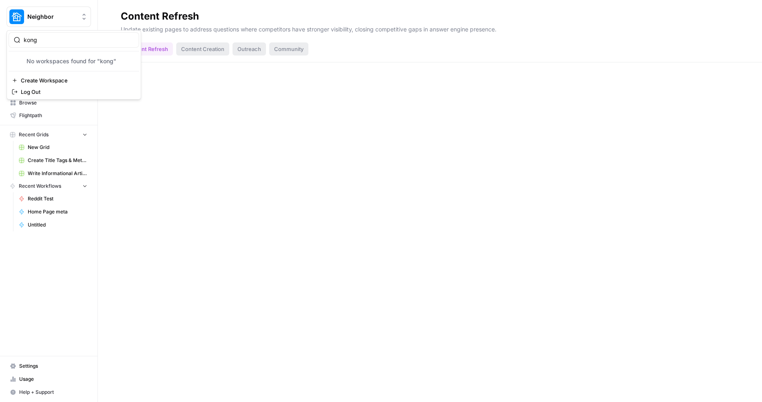
click at [60, 41] on input "kong" at bounding box center [79, 40] width 110 height 8
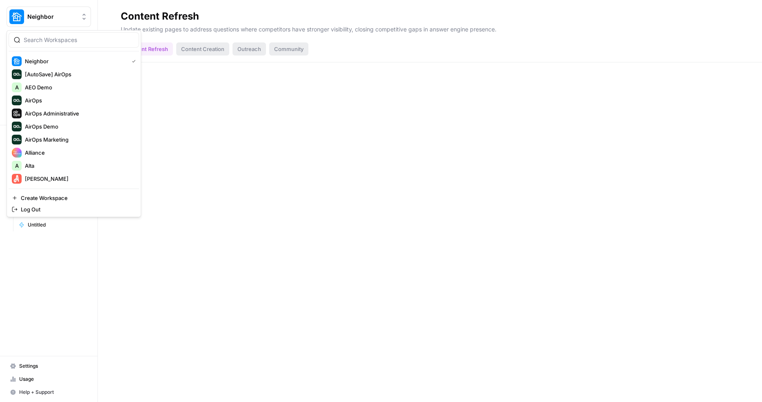
click at [172, 119] on div "Content Refresh Update existing pages to address questions where competitors ha…" at bounding box center [430, 201] width 664 height 402
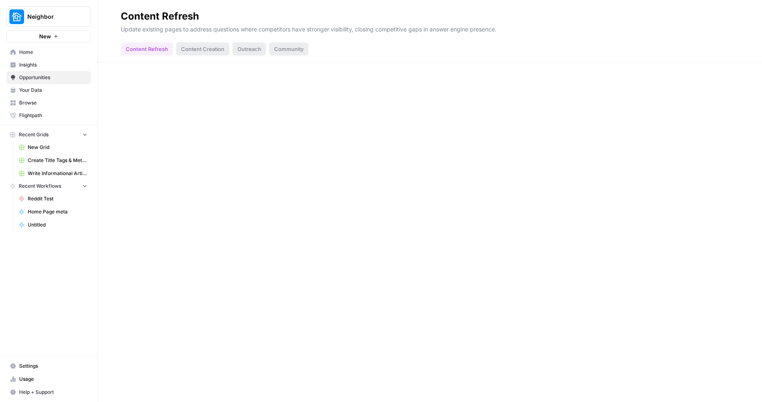
click at [72, 20] on span "Neighbor" at bounding box center [51, 17] width 49 height 8
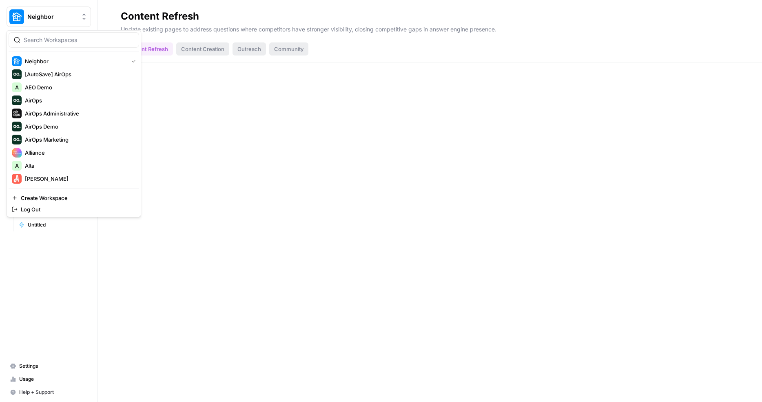
click at [71, 38] on input "search" at bounding box center [79, 40] width 110 height 8
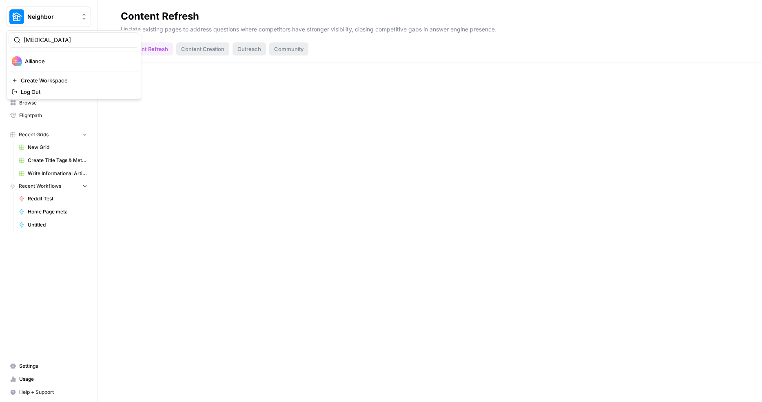
type input "[MEDICAL_DATA]"
click at [70, 57] on span "Alliance" at bounding box center [79, 61] width 108 height 8
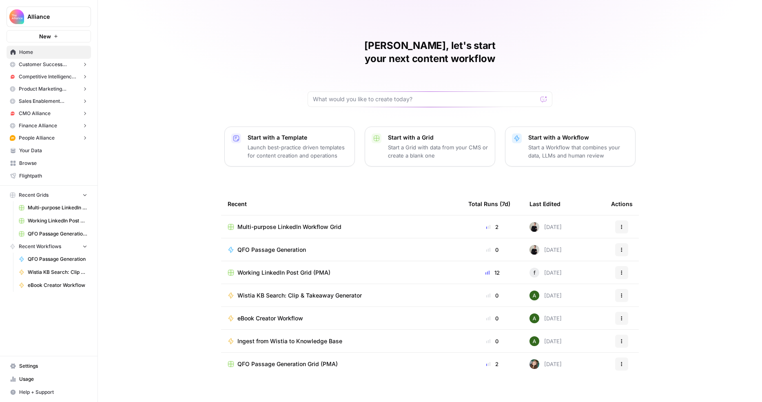
click at [64, 77] on span "Competitive Intelligence Alliance" at bounding box center [49, 76] width 60 height 7
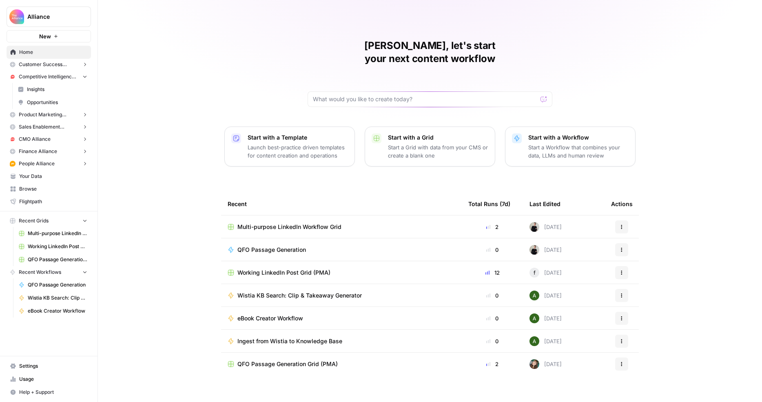
click at [62, 91] on span "Insights" at bounding box center [57, 89] width 60 height 7
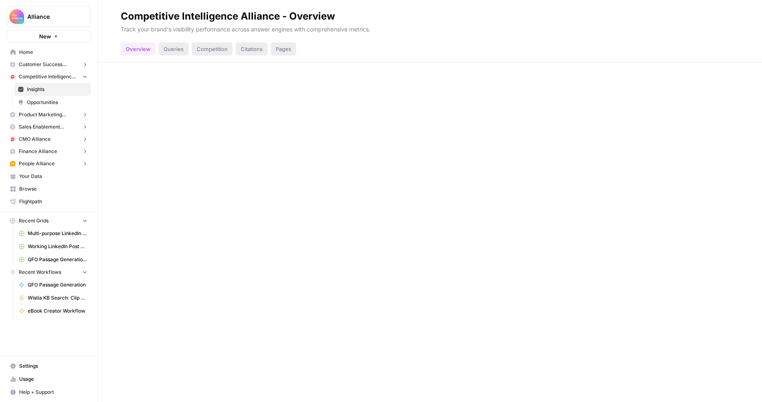
click at [63, 103] on span "Opportunities" at bounding box center [57, 102] width 60 height 7
click at [62, 90] on span "Insights" at bounding box center [57, 89] width 60 height 7
click at [65, 79] on span "Competitive Intelligence Alliance" at bounding box center [49, 76] width 60 height 7
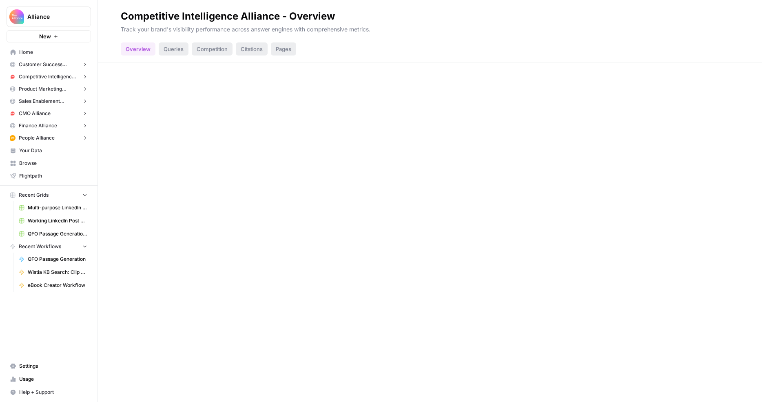
click at [58, 20] on span "Alliance" at bounding box center [51, 17] width 49 height 8
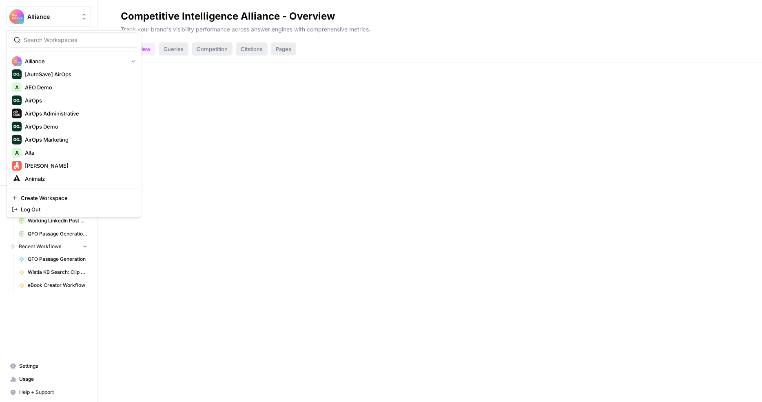
click at [213, 201] on div "Competitive Intelligence Alliance - Overview Track your brand's visibility perf…" at bounding box center [430, 201] width 664 height 402
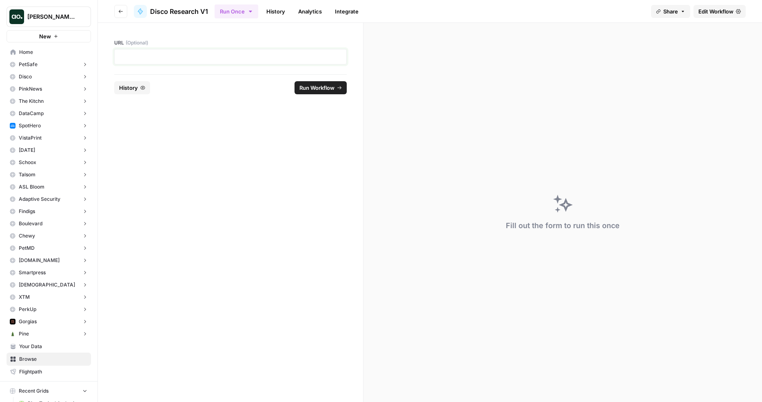
click at [238, 57] on p at bounding box center [231, 57] width 222 height 8
click at [321, 86] on span "Run Workflow" at bounding box center [317, 88] width 35 height 8
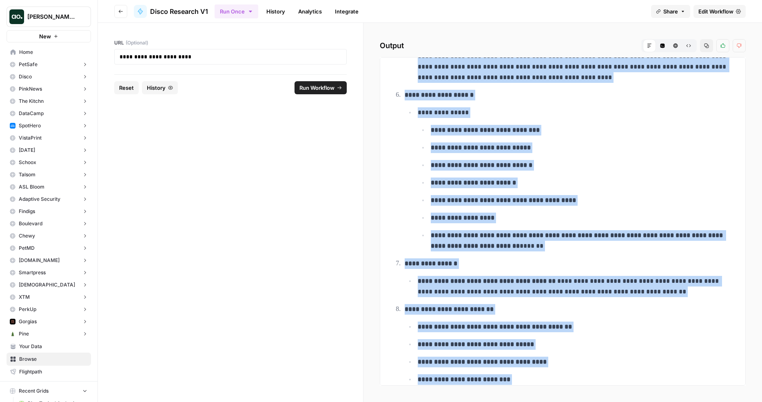
scroll to position [367, 0]
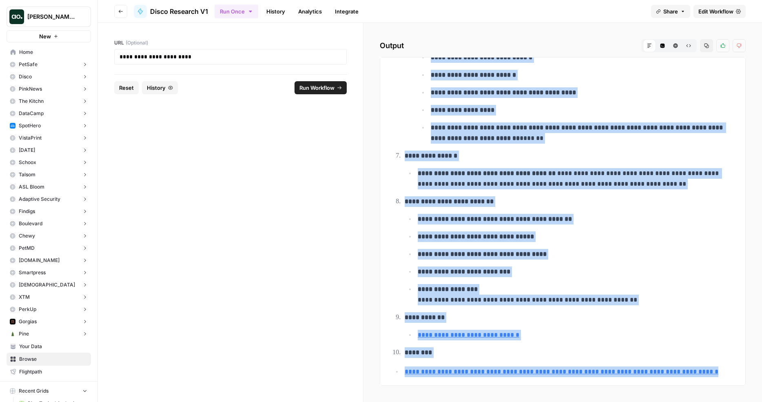
drag, startPoint x: 406, startPoint y: 80, endPoint x: 733, endPoint y: 369, distance: 436.3
click at [733, 369] on div "**********" at bounding box center [563, 41] width 352 height 686
copy div "**********"
